Goal: Check status

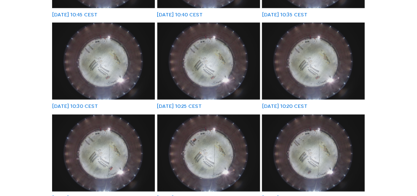
click at [121, 105] on div "[DATE] 10:30 CEST" at bounding box center [103, 66] width 103 height 86
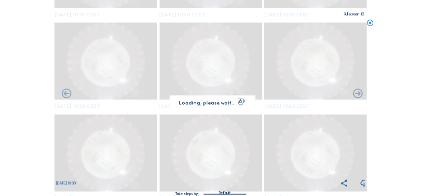
scroll to position [171, 0]
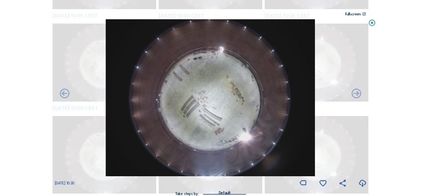
click at [373, 25] on icon at bounding box center [373, 23] width 8 height 8
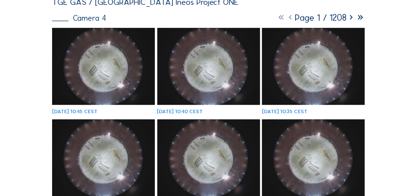
scroll to position [6, 0]
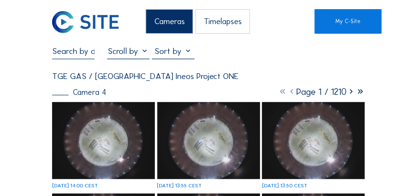
click at [128, 136] on img at bounding box center [103, 140] width 103 height 77
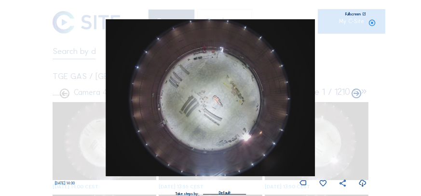
click at [373, 23] on icon at bounding box center [373, 23] width 8 height 8
